Goal: Find specific page/section: Find specific page/section

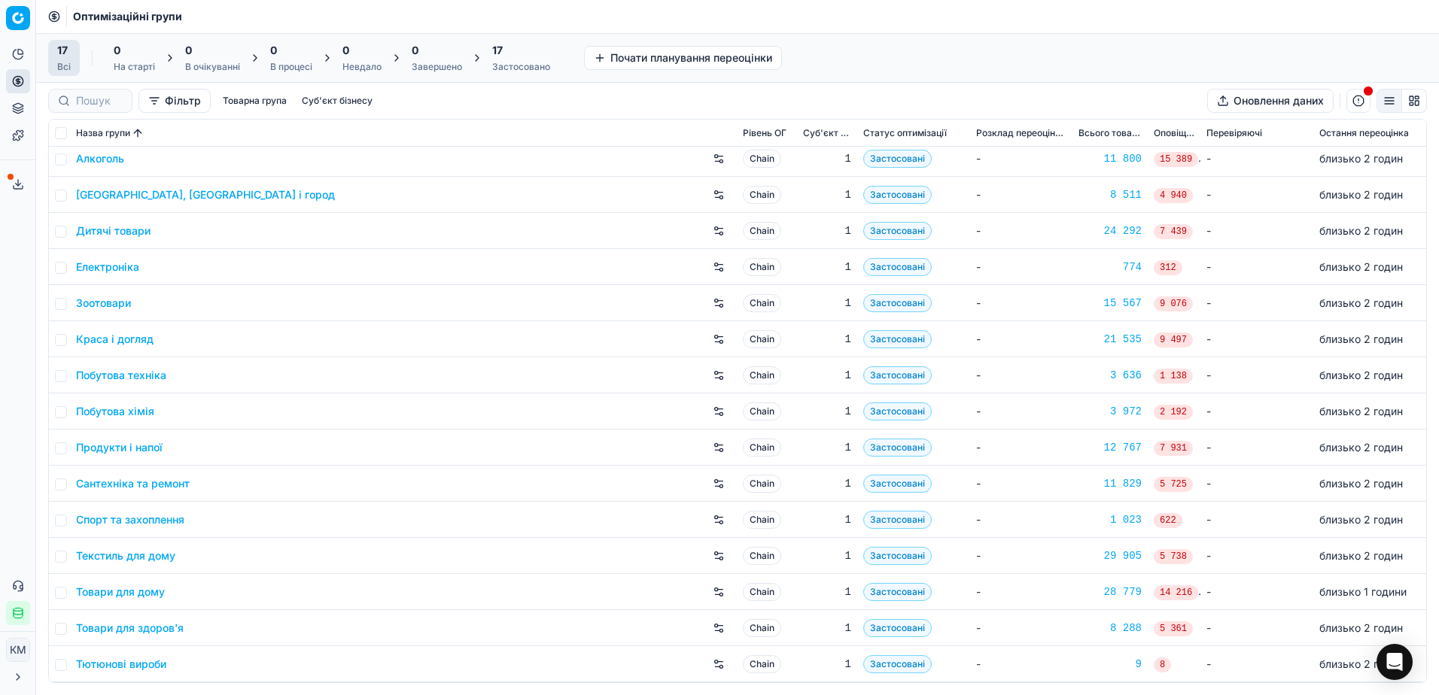
scroll to position [78, 0]
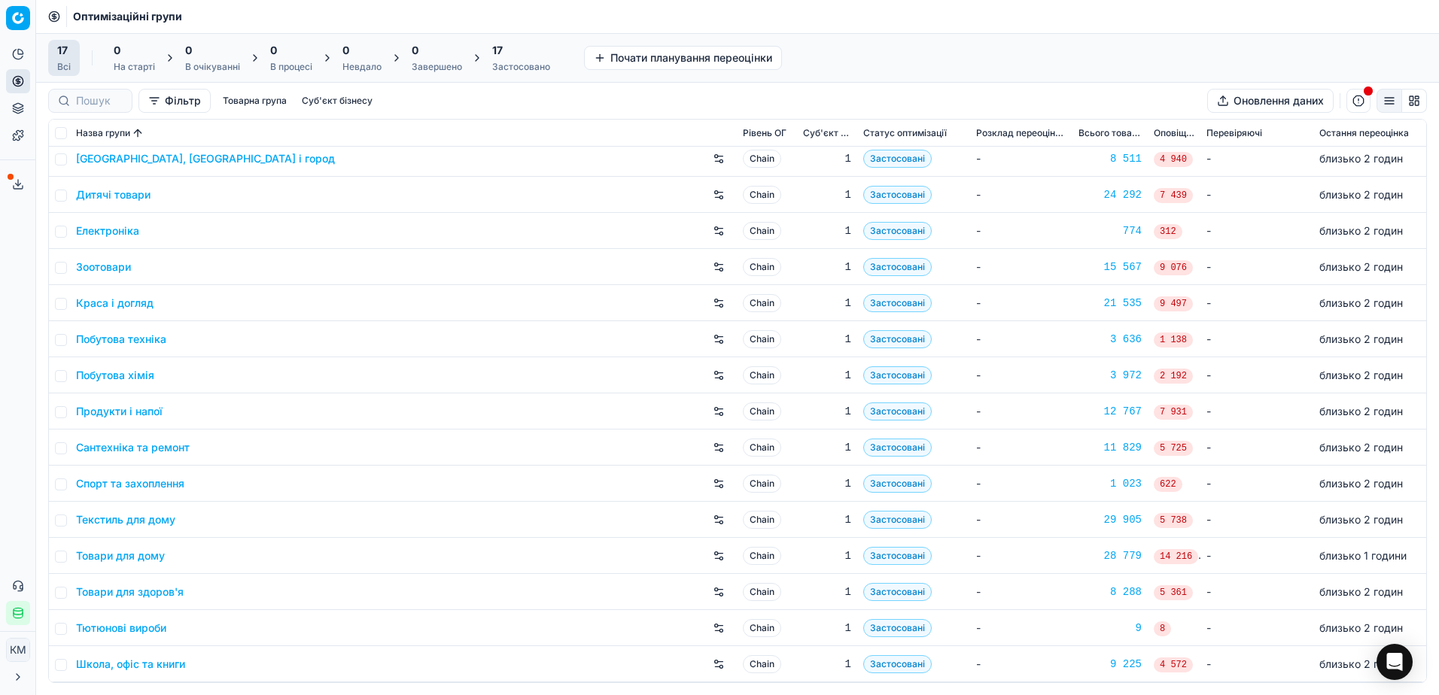
click at [157, 445] on link "Сантехніка та ремонт" at bounding box center [133, 447] width 114 height 15
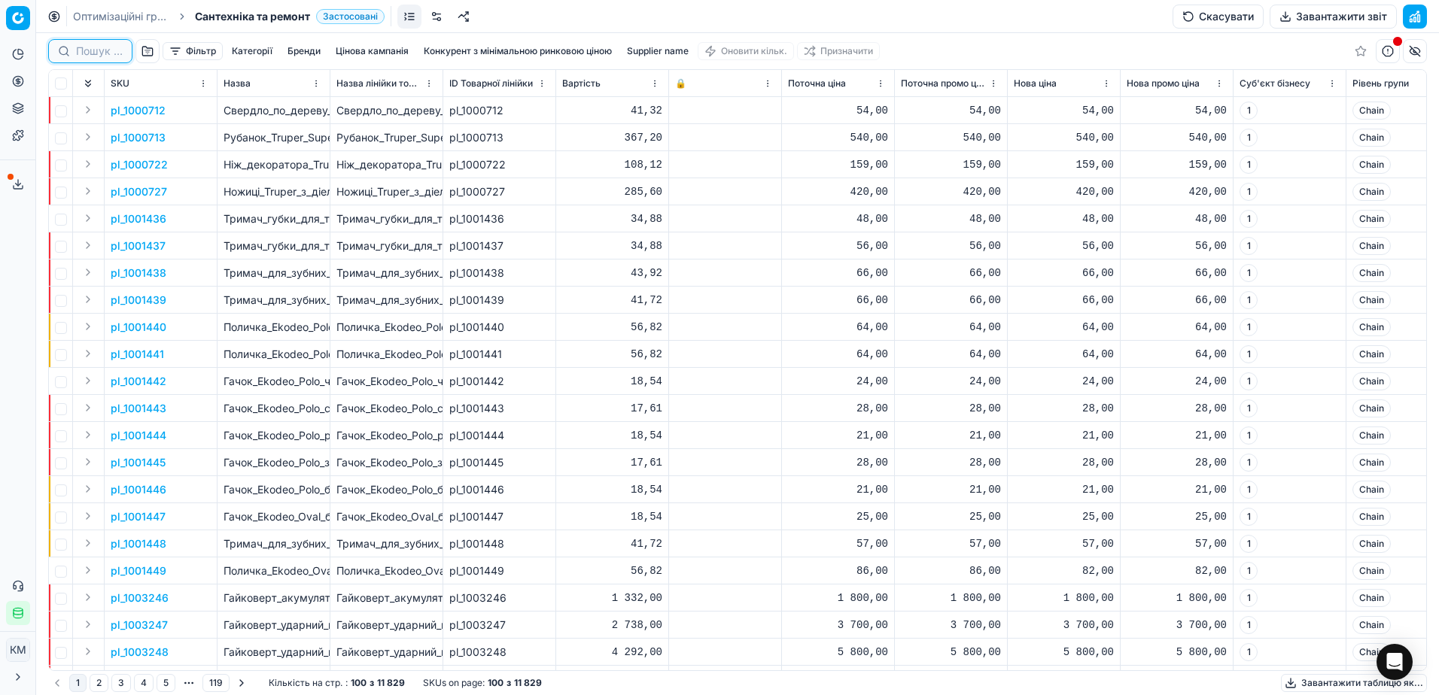
click at [84, 47] on input at bounding box center [99, 51] width 47 height 15
paste input "1200528"
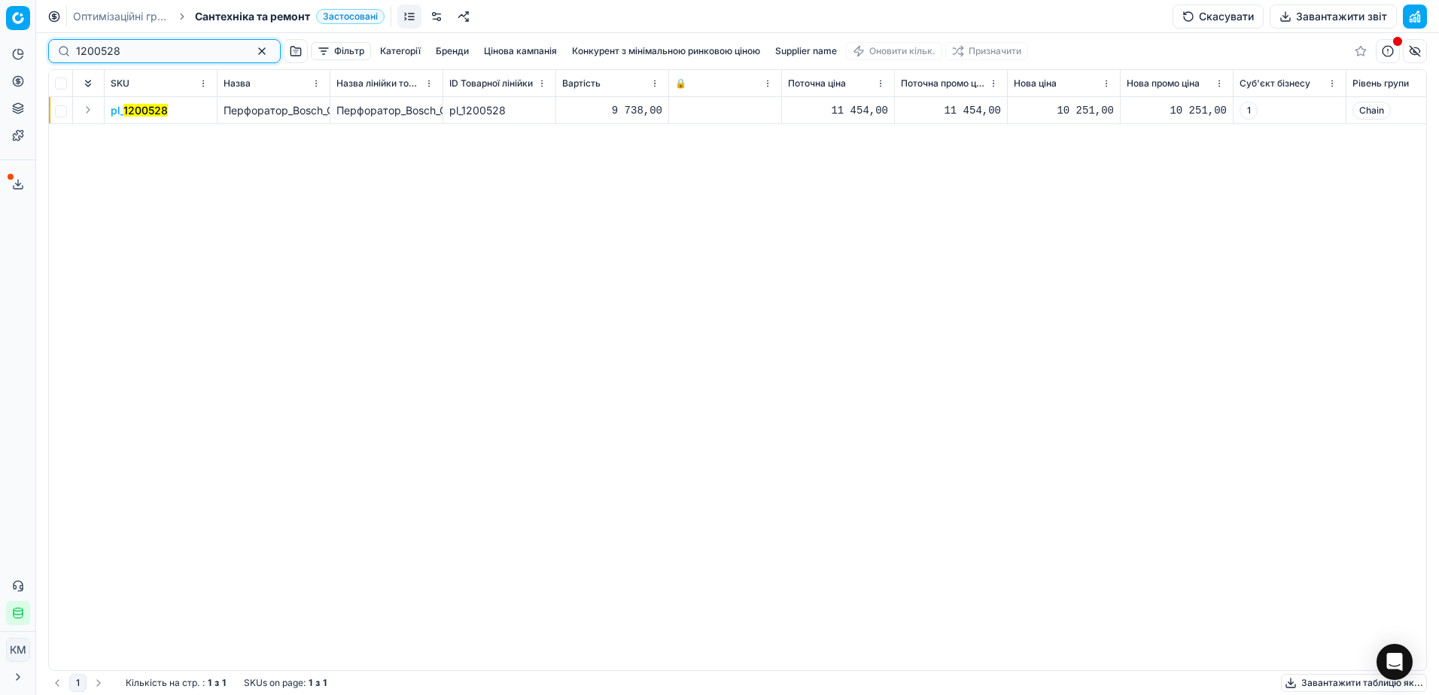
type input "1200528"
click at [87, 105] on button "Expand" at bounding box center [88, 110] width 18 height 18
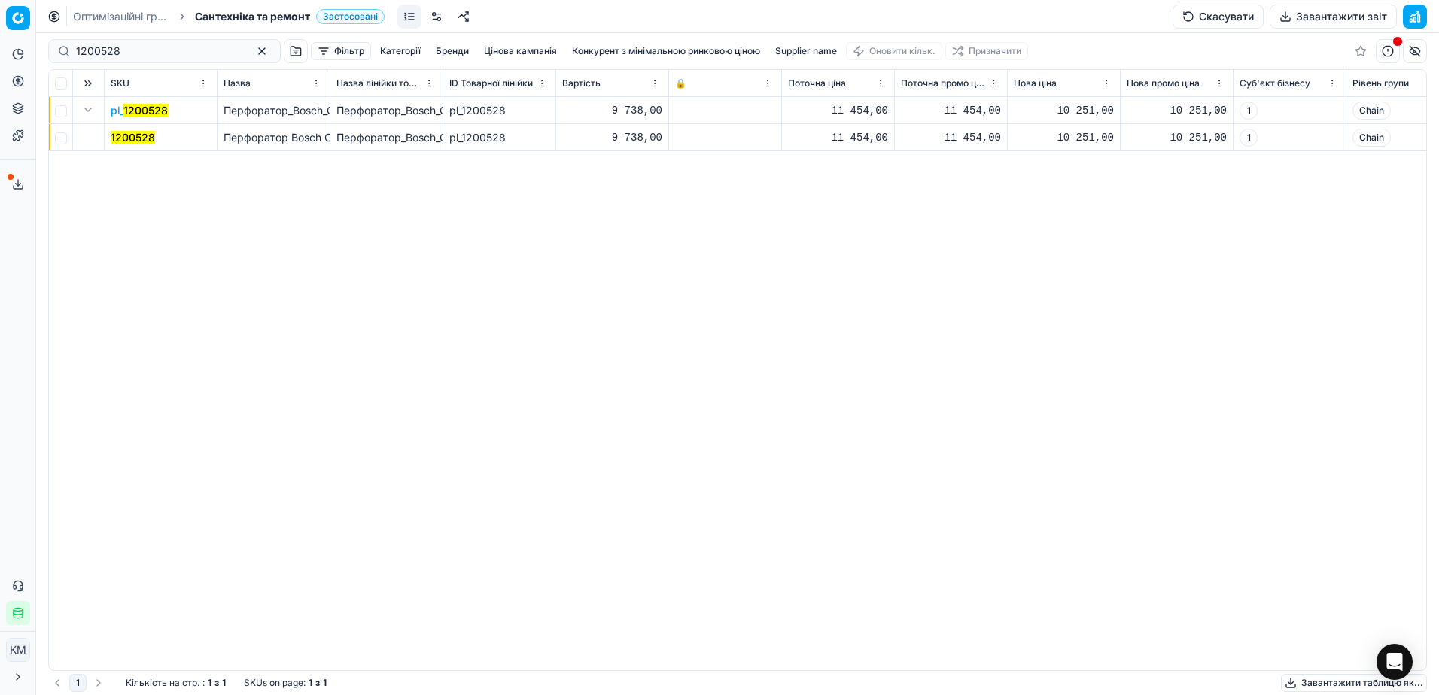
click at [135, 140] on mark "1200528" at bounding box center [133, 137] width 44 height 13
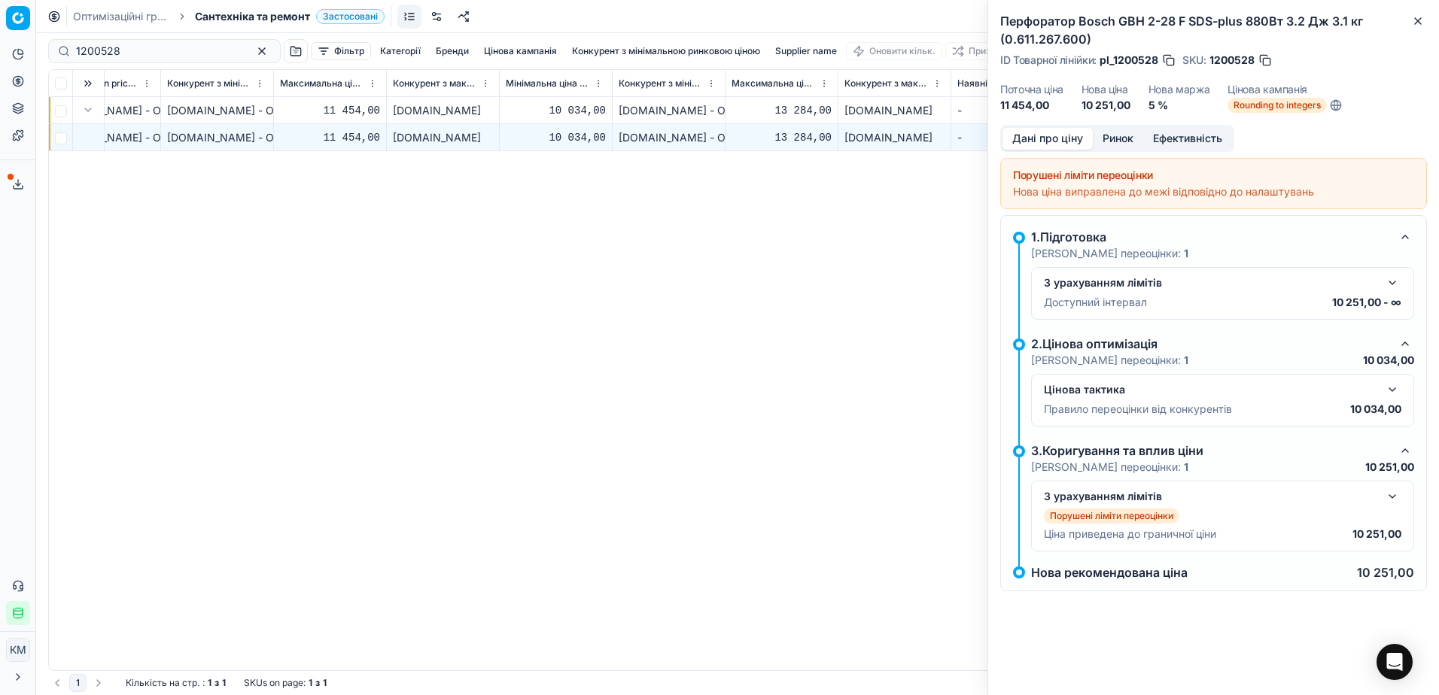
scroll to position [0, 4935]
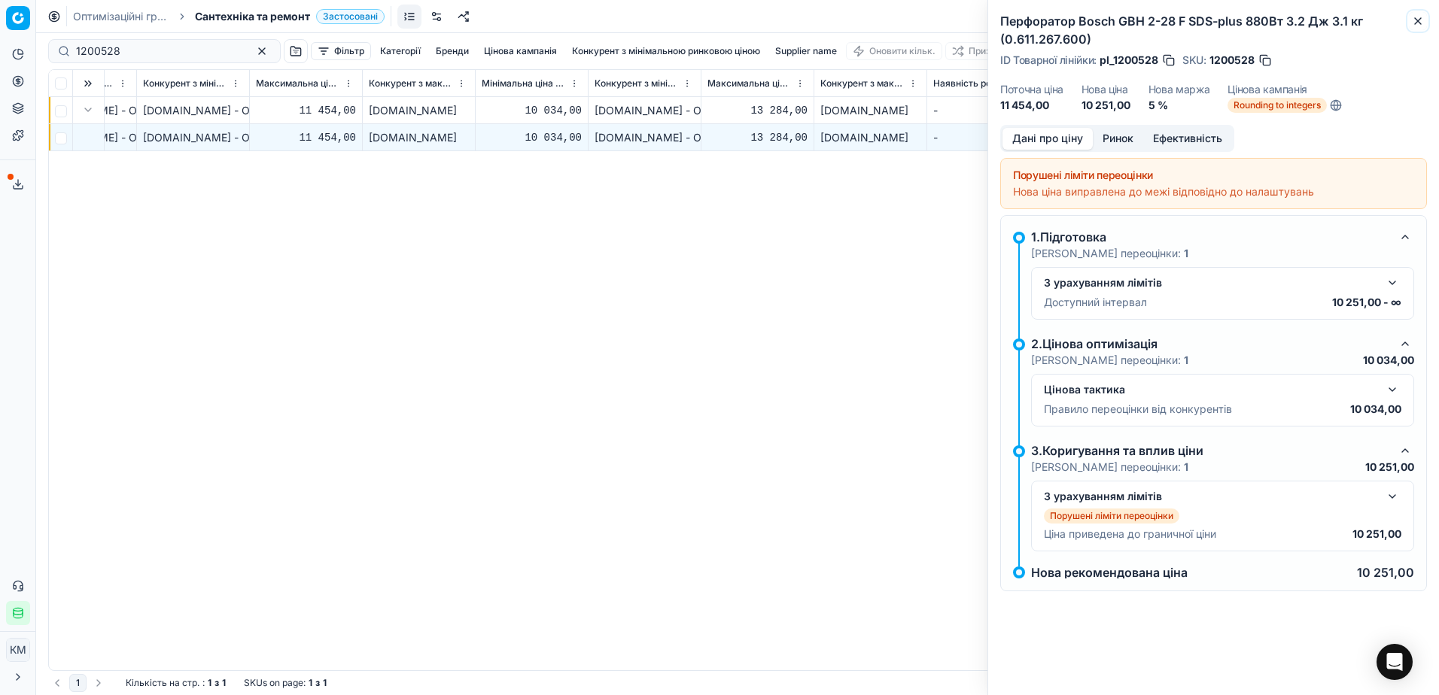
click at [1420, 17] on icon "button" at bounding box center [1418, 21] width 12 height 12
